Goal: Book appointment/travel/reservation

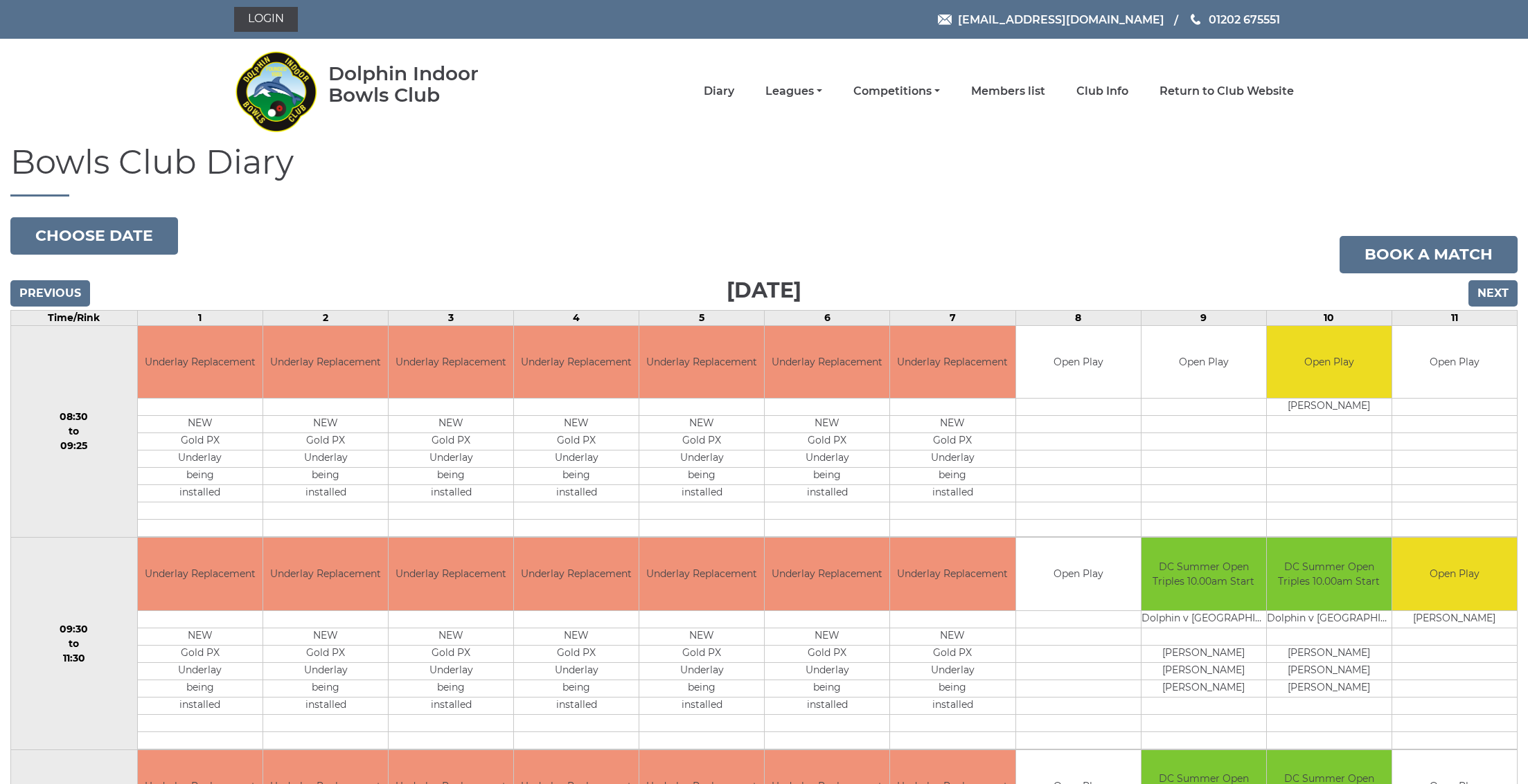
click at [1475, 291] on input "Next" at bounding box center [1493, 293] width 49 height 26
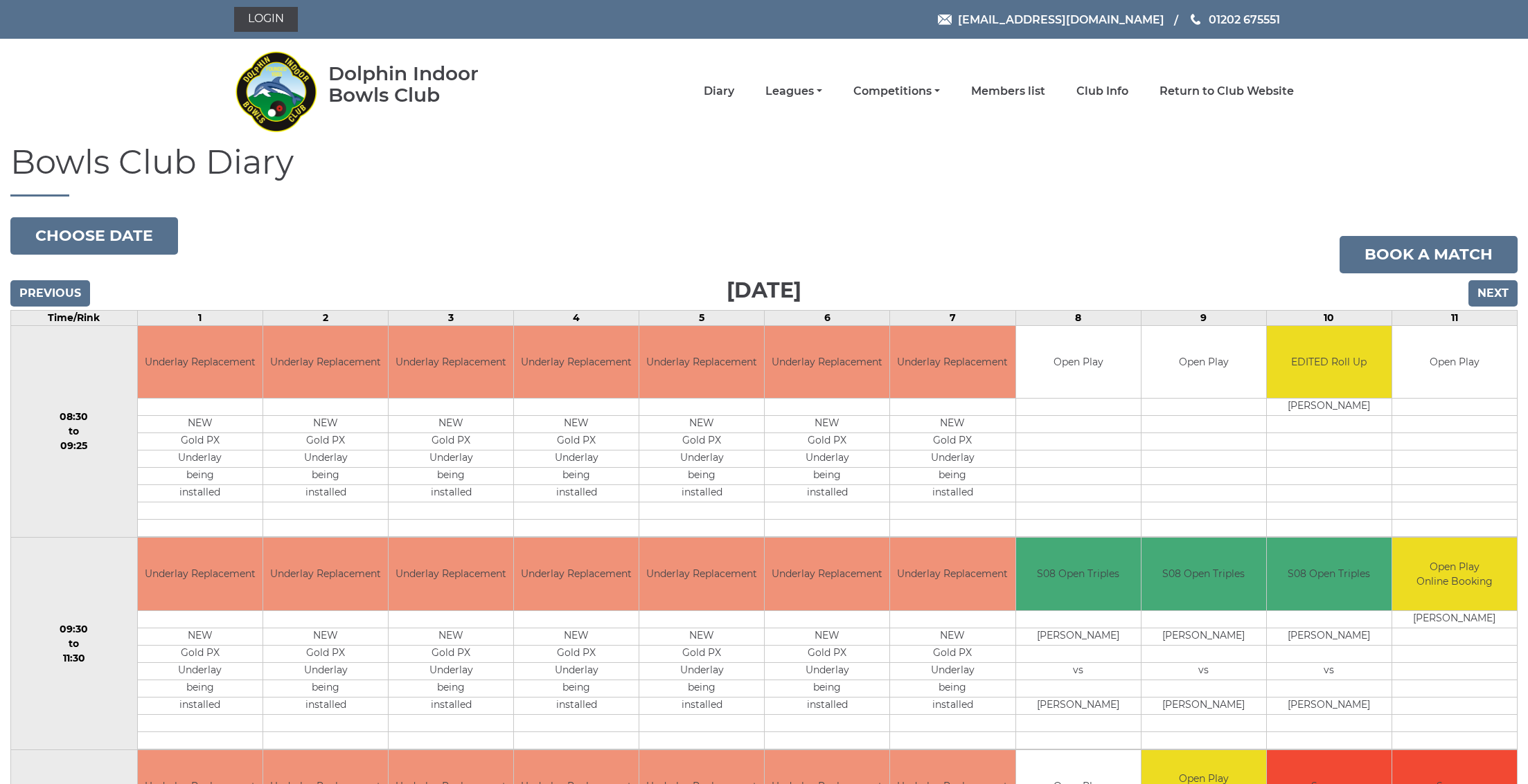
click at [1482, 292] on input "Next" at bounding box center [1493, 293] width 49 height 26
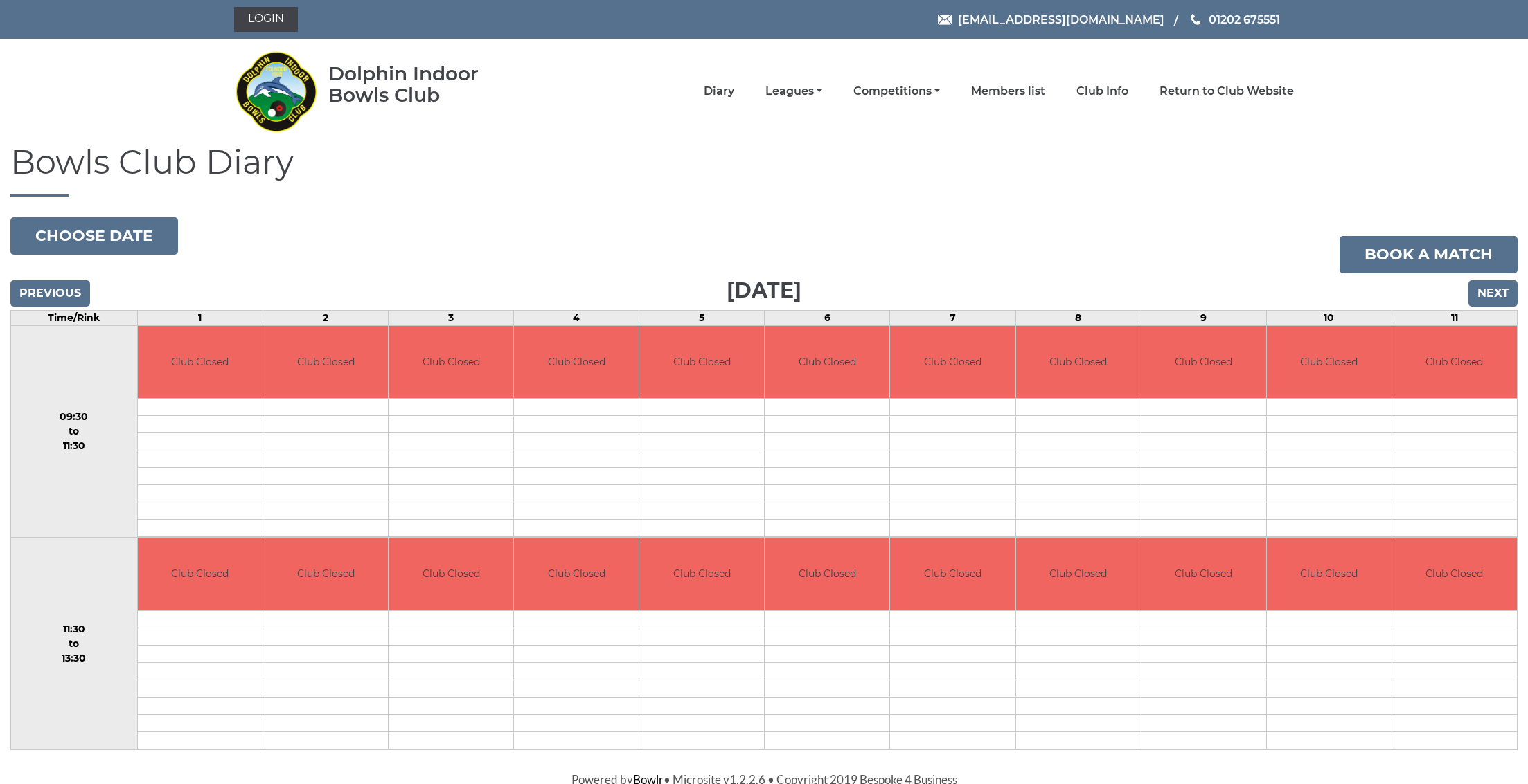
scroll to position [3, 0]
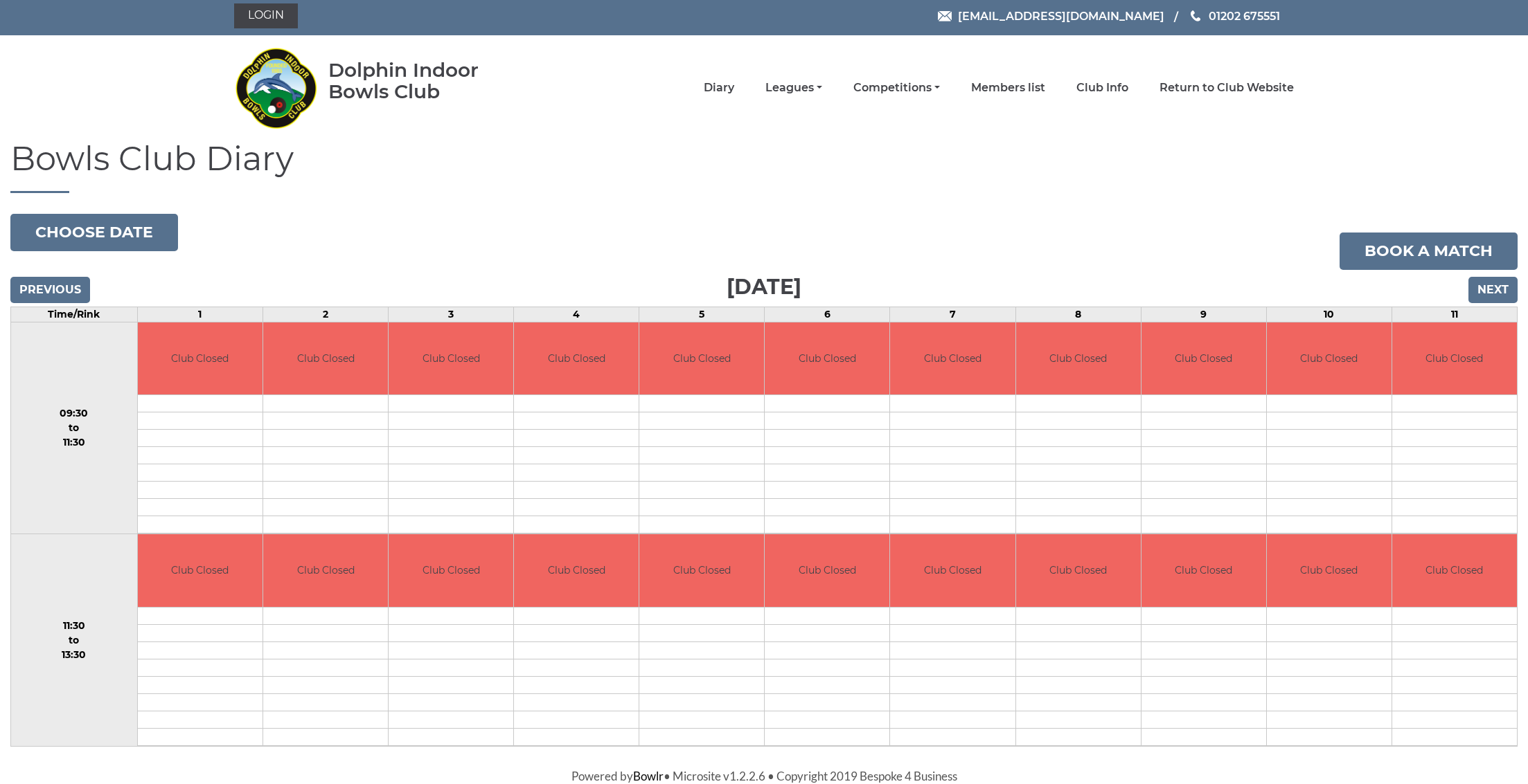
click at [1494, 288] on input "Next" at bounding box center [1493, 290] width 49 height 26
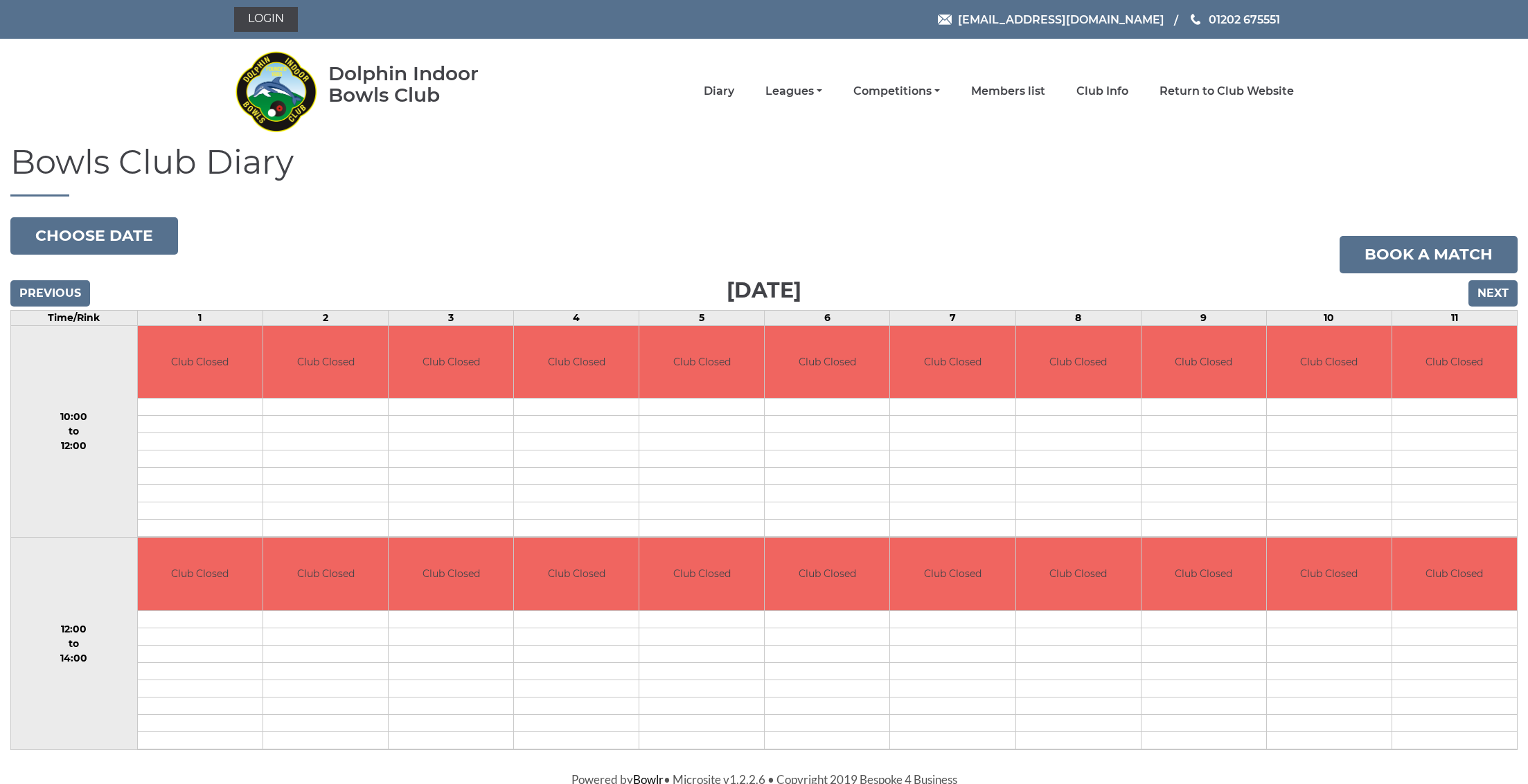
click at [1500, 289] on input "Next" at bounding box center [1493, 293] width 49 height 26
